Goal: Task Accomplishment & Management: Manage account settings

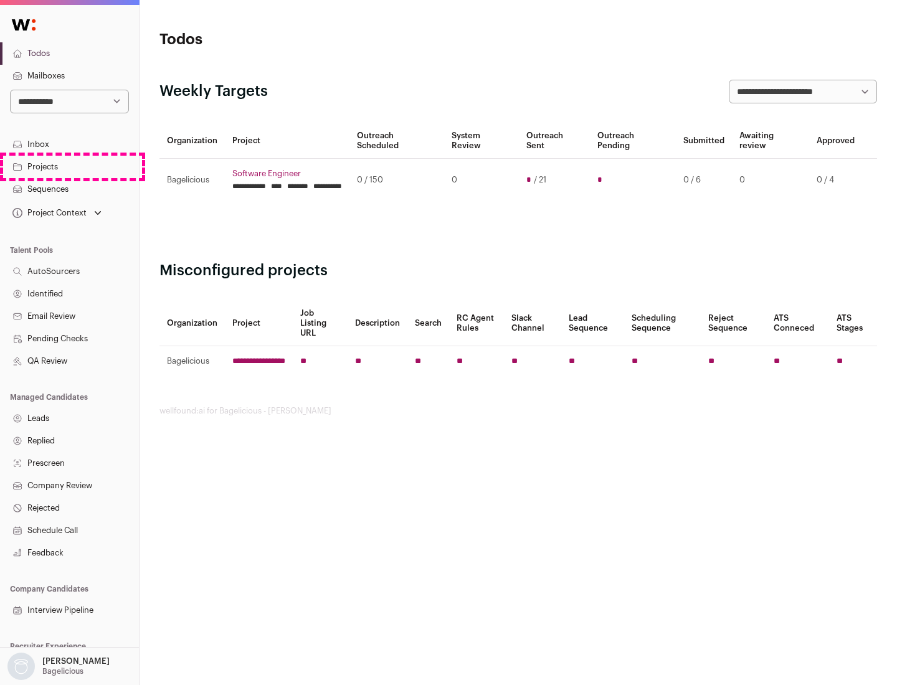
click at [69, 166] on link "Projects" at bounding box center [69, 167] width 139 height 22
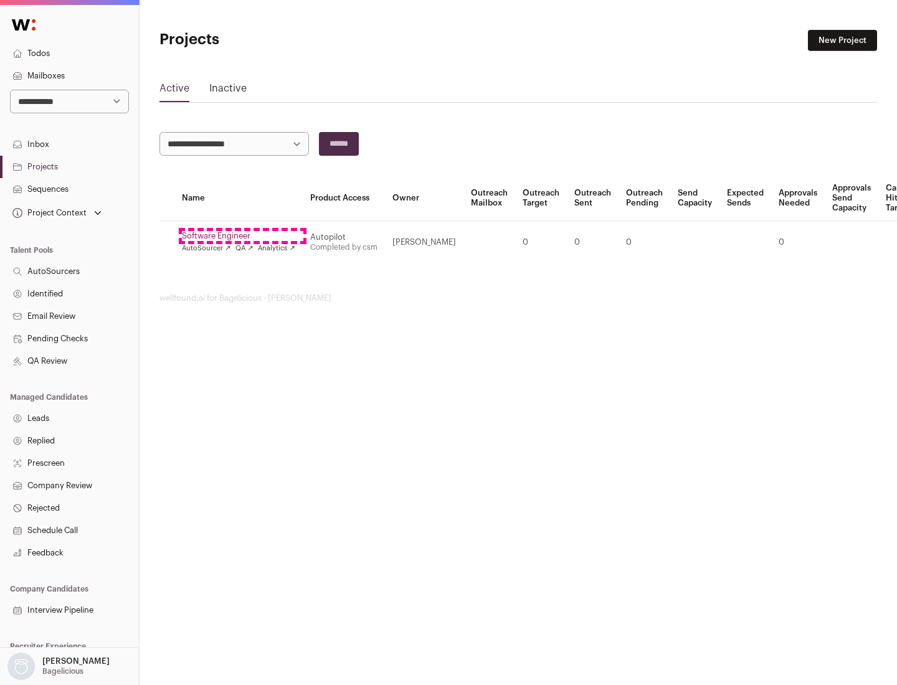
click at [242, 236] on link "Software Engineer" at bounding box center [238, 236] width 113 height 10
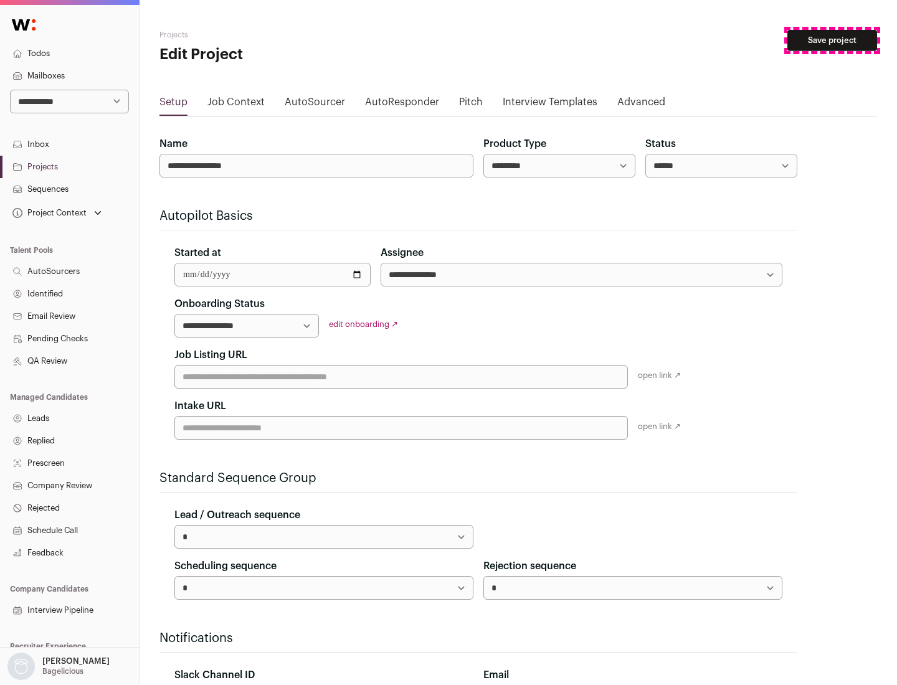
click at [832, 40] on button "Save project" at bounding box center [832, 40] width 90 height 21
